Goal: Find contact information: Find contact information

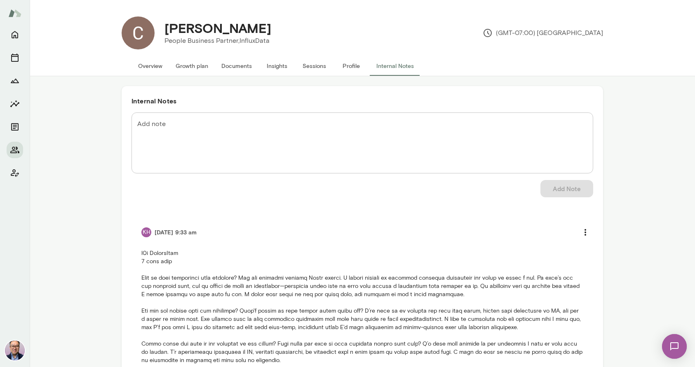
click at [156, 68] on button "Overview" at bounding box center [149, 66] width 37 height 20
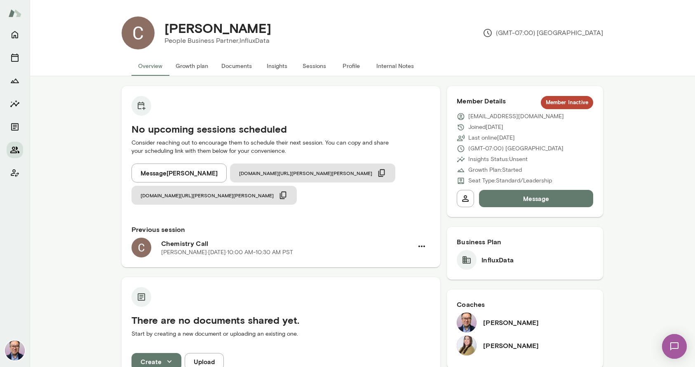
click at [17, 152] on icon "Members" at bounding box center [15, 150] width 10 height 10
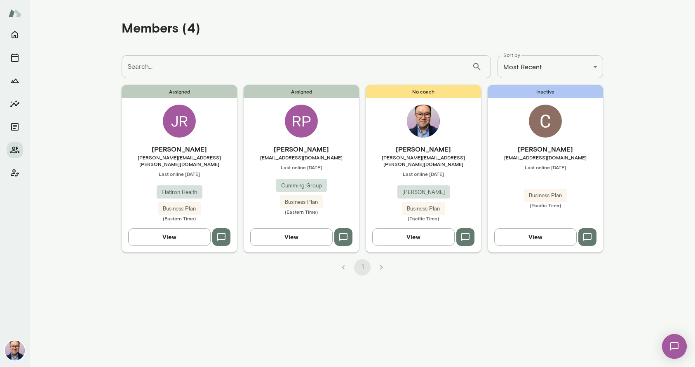
click at [350, 231] on button "button" at bounding box center [343, 236] width 18 height 17
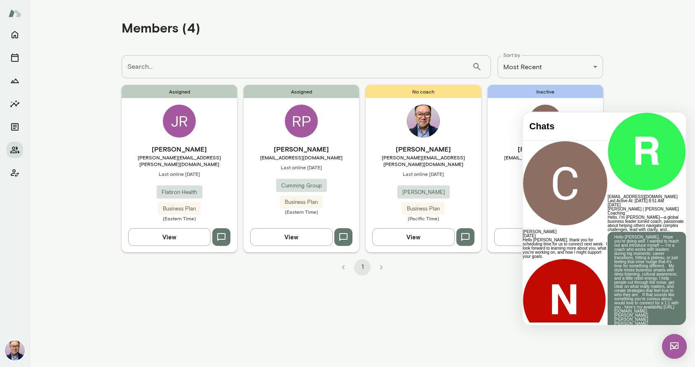
scroll to position [400, 0]
drag, startPoint x: 614, startPoint y: 260, endPoint x: 634, endPoint y: 247, distance: 23.7
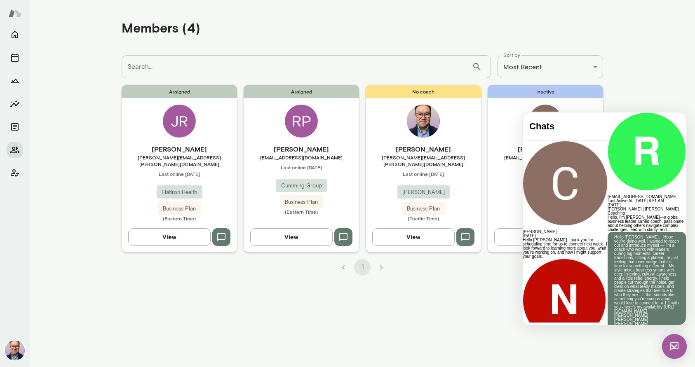
drag, startPoint x: 631, startPoint y: 229, endPoint x: 638, endPoint y: 268, distance: 39.3
drag, startPoint x: 613, startPoint y: 255, endPoint x: 631, endPoint y: 227, distance: 33.5
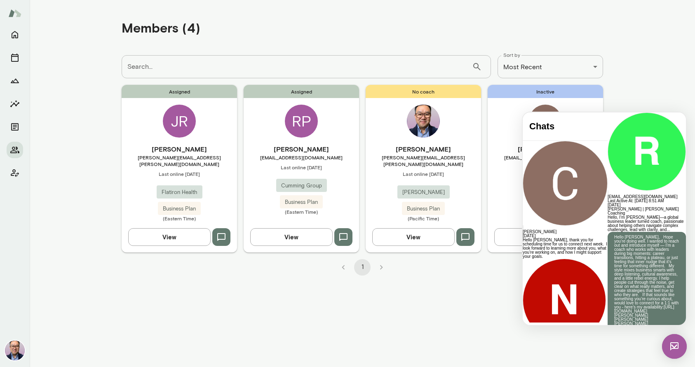
copy p "very nice meeting you and getting know you this morning. I look forward to the …"
click at [680, 350] on img at bounding box center [674, 346] width 25 height 25
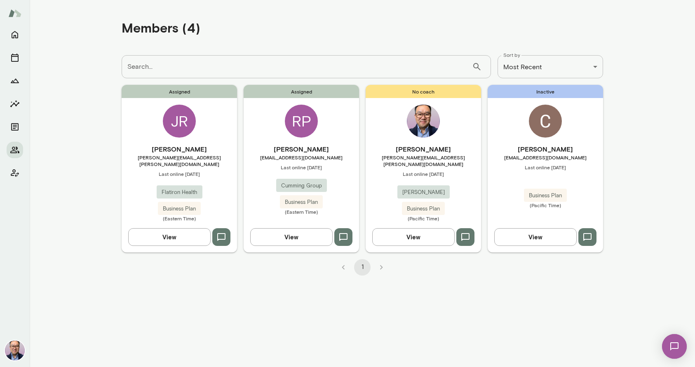
click at [584, 233] on icon "button" at bounding box center [587, 237] width 8 height 8
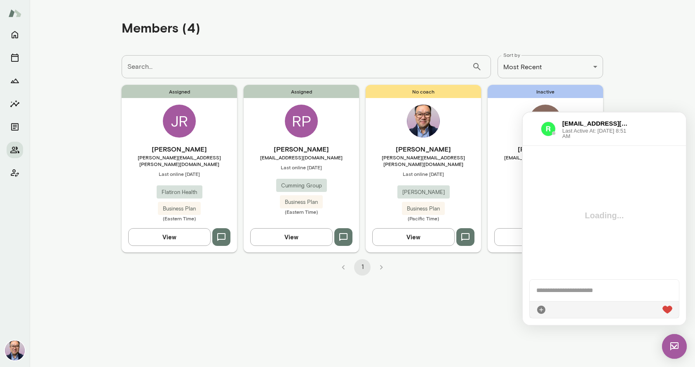
scroll to position [0, 0]
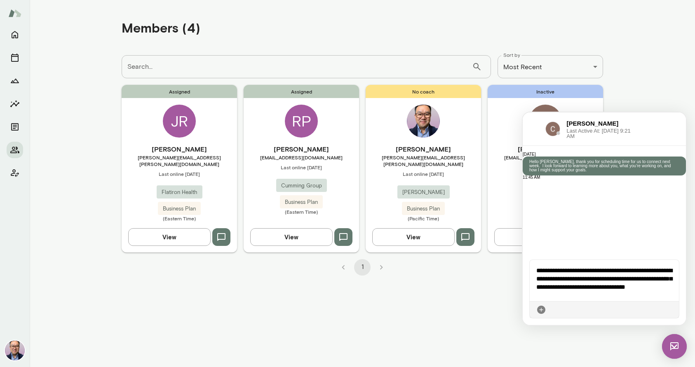
click at [672, 308] on div at bounding box center [603, 309] width 149 height 17
click at [672, 310] on icon at bounding box center [672, 310] width 0 height 0
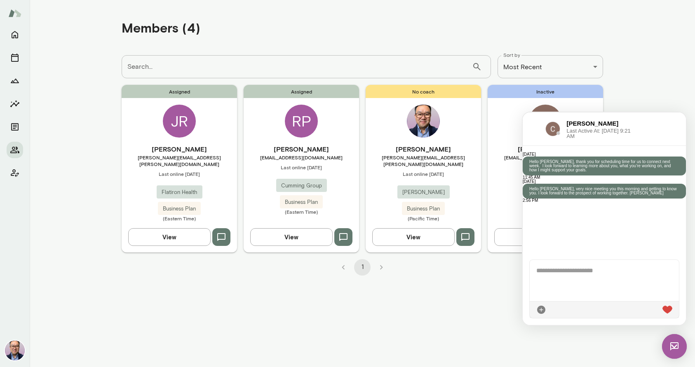
scroll to position [36, 0]
click at [459, 276] on main "**********" at bounding box center [362, 183] width 665 height 367
click at [638, 121] on div "[PERSON_NAME] Last Active At: [DATE] 9:21 AM" at bounding box center [603, 128] width 163 height 33
click at [627, 98] on main "**********" at bounding box center [362, 183] width 665 height 367
click at [675, 339] on img at bounding box center [674, 346] width 25 height 25
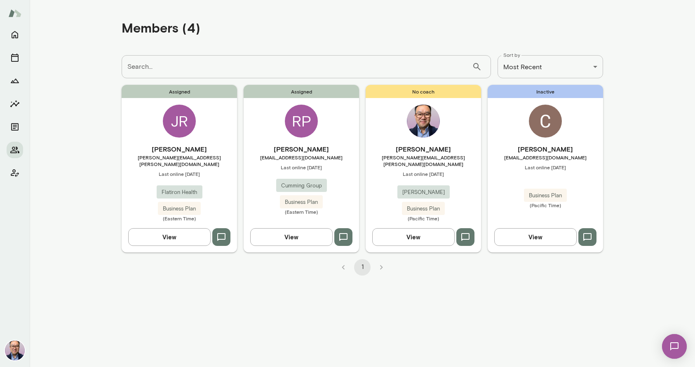
scroll to position [0, 0]
click at [543, 145] on h6 "[PERSON_NAME]" at bounding box center [544, 149] width 115 height 10
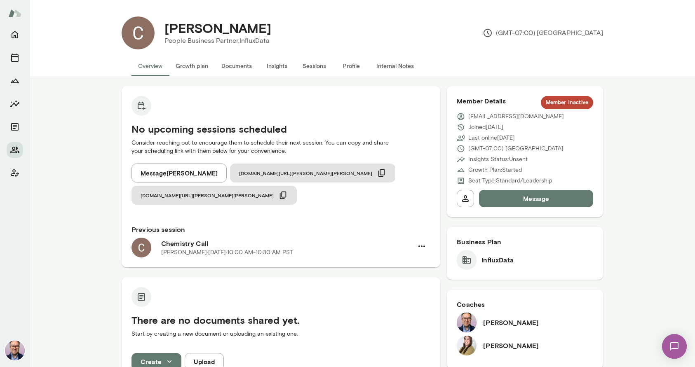
click at [474, 349] on img at bounding box center [466, 346] width 20 height 20
click at [468, 346] on img at bounding box center [466, 346] width 20 height 20
click at [274, 192] on span "[DOMAIN_NAME][URL][PERSON_NAME][PERSON_NAME]" at bounding box center [206, 195] width 133 height 7
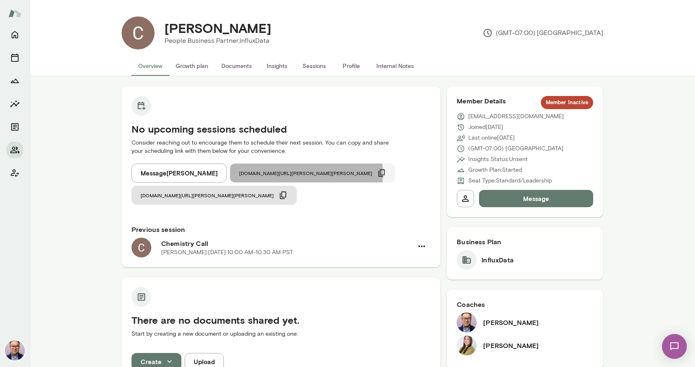
click at [377, 174] on icon "button" at bounding box center [381, 172] width 9 height 9
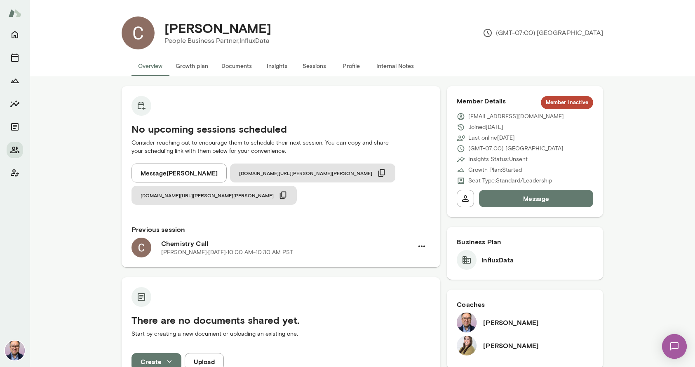
scroll to position [2, 0]
